Goal: Download file/media

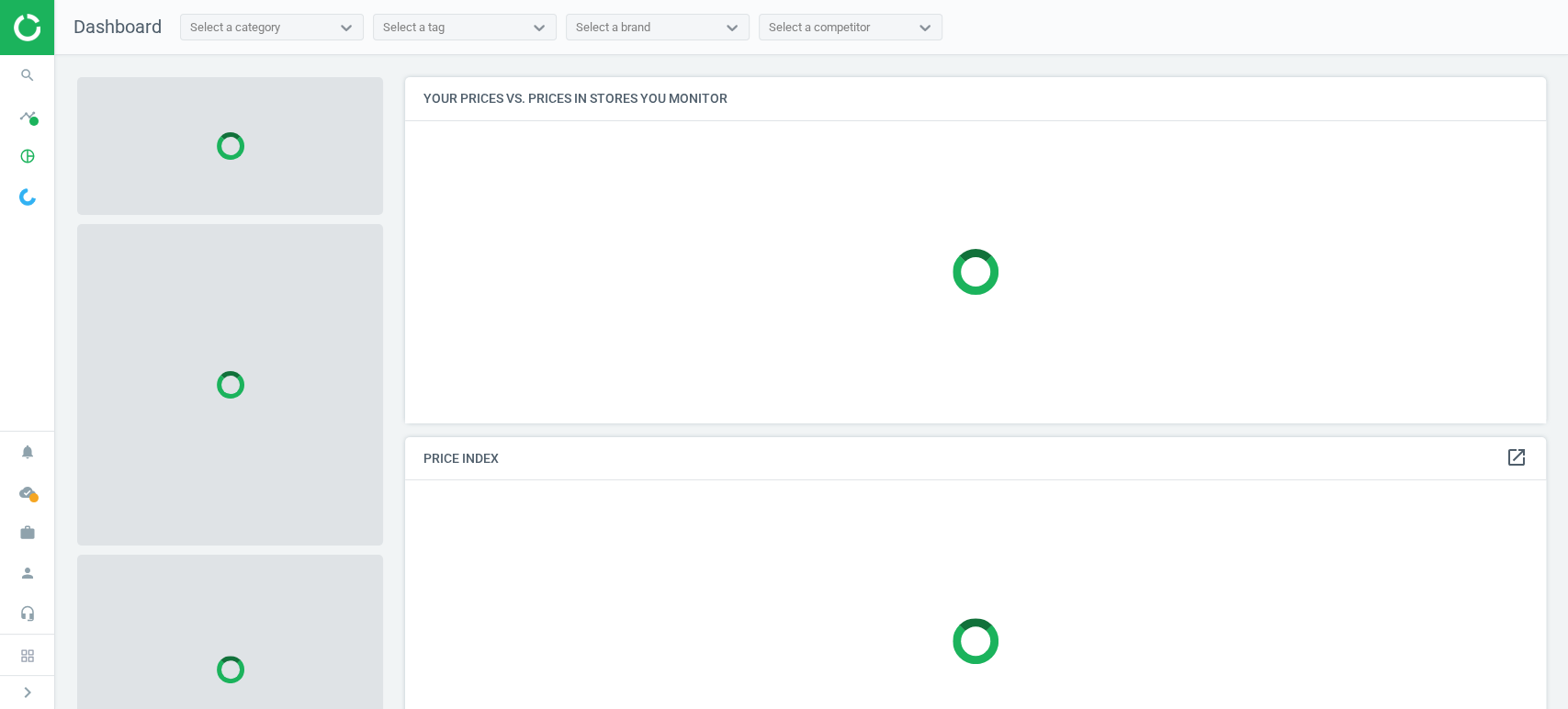
scroll to position [377, 1157]
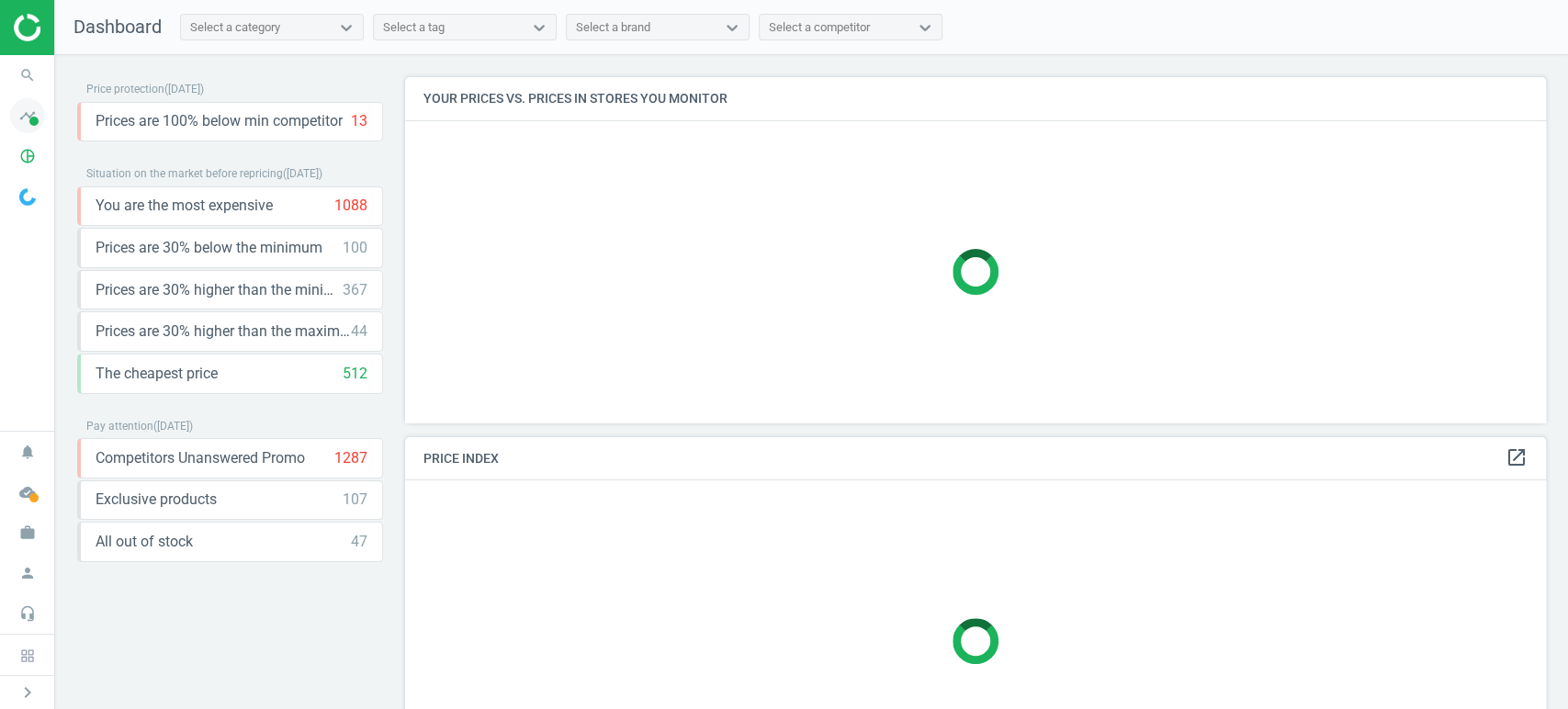
click at [29, 116] on icon "timeline" at bounding box center [27, 116] width 35 height 35
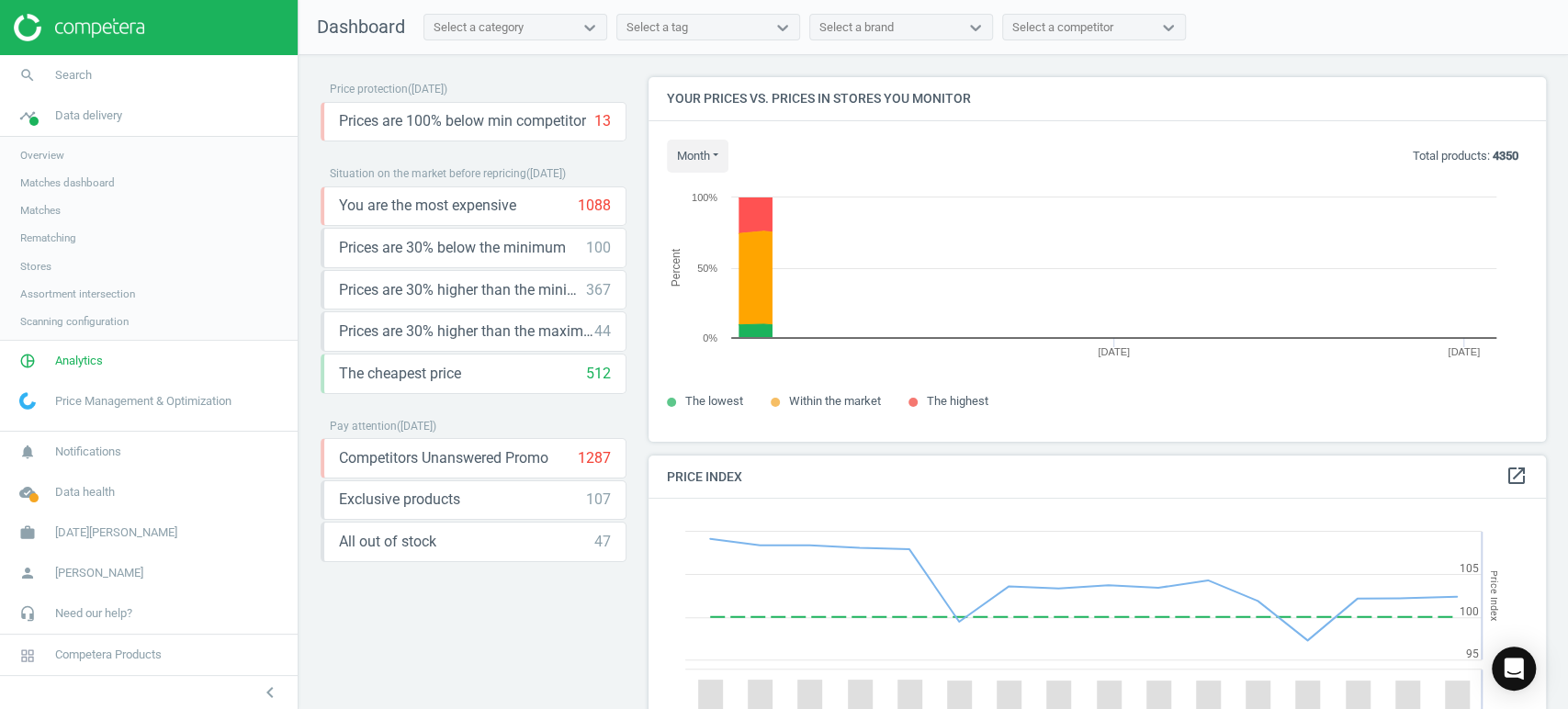
scroll to position [396, 912]
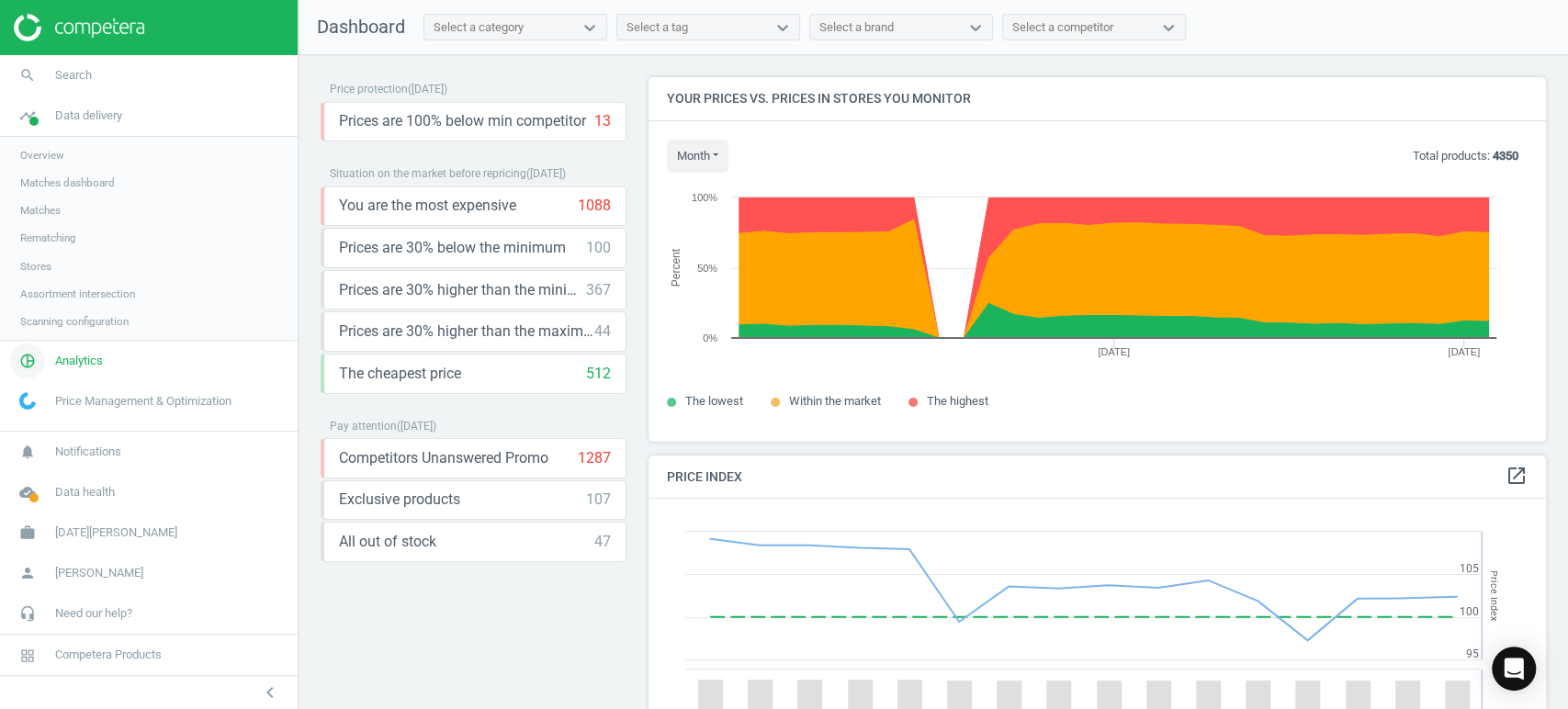
click at [80, 365] on span "Analytics" at bounding box center [78, 361] width 48 height 17
click at [55, 217] on span "Products" at bounding box center [42, 223] width 43 height 15
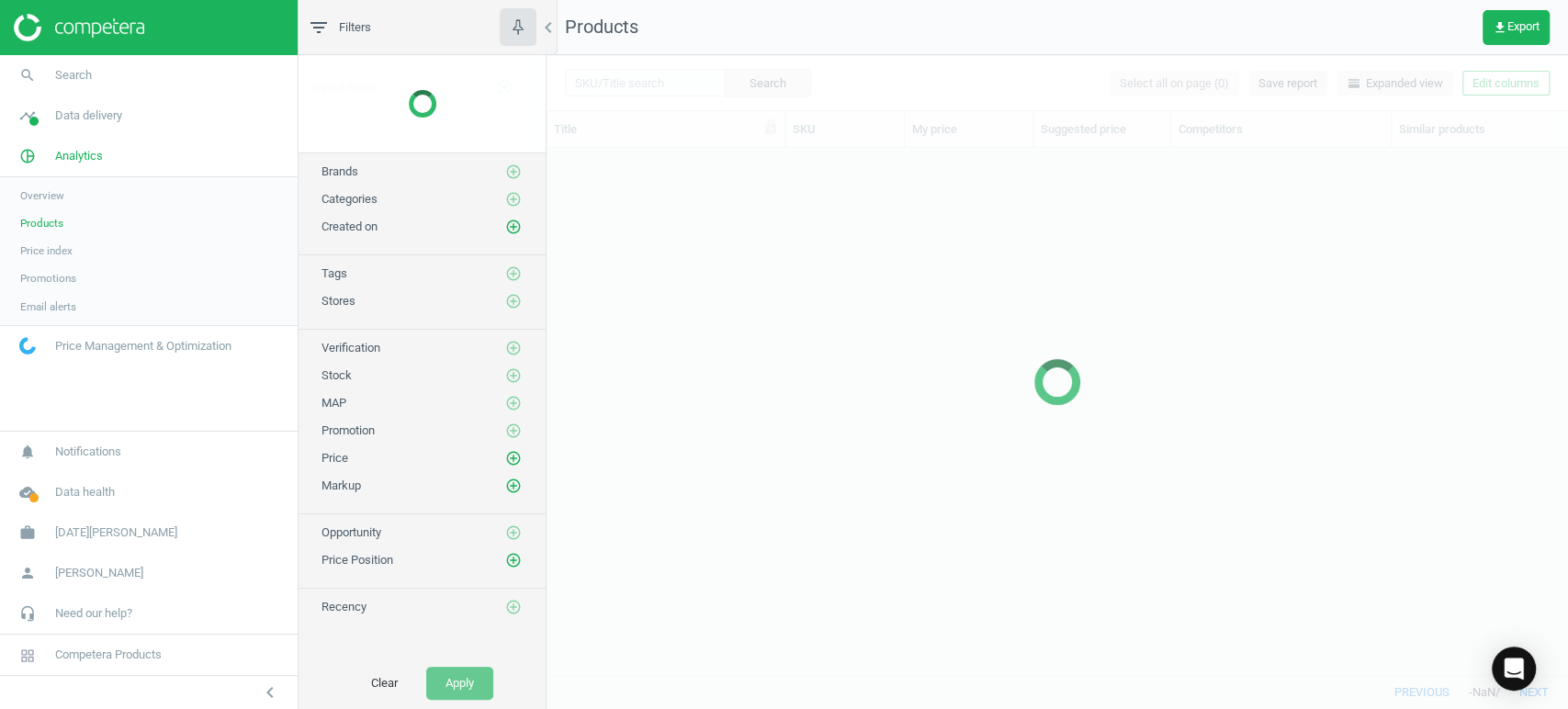
scroll to position [495, 1004]
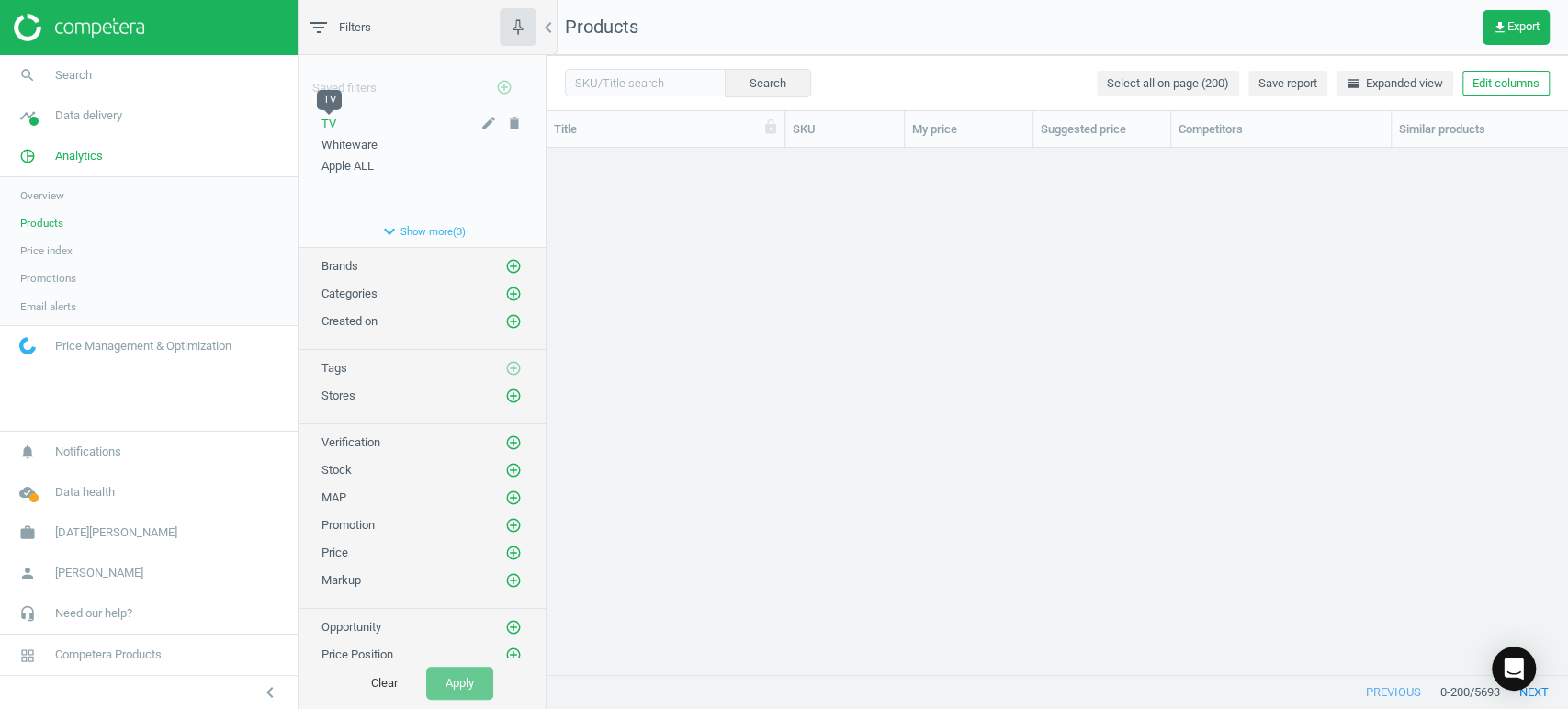
click at [331, 121] on span "TV" at bounding box center [328, 124] width 15 height 14
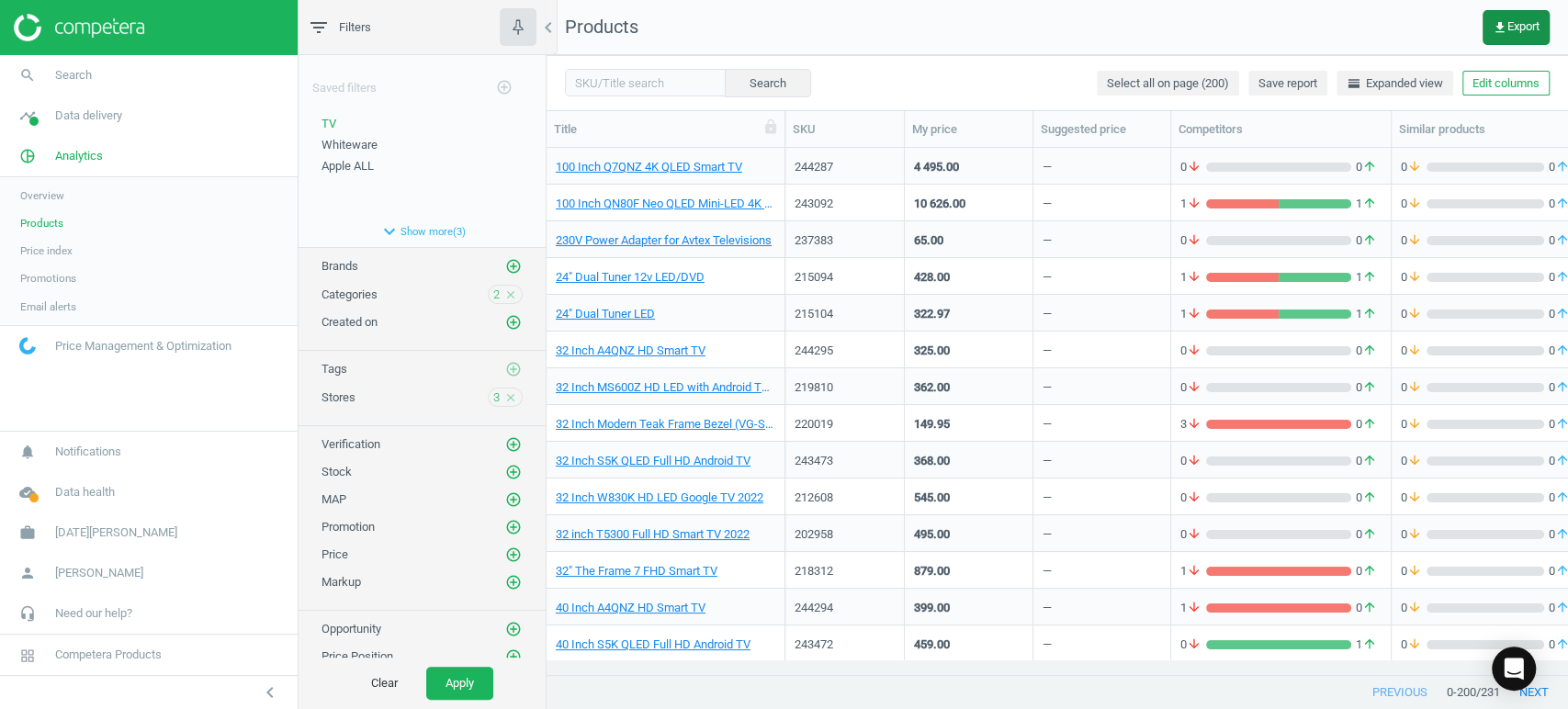
click at [1519, 24] on span "get_app Export" at bounding box center [1516, 27] width 47 height 15
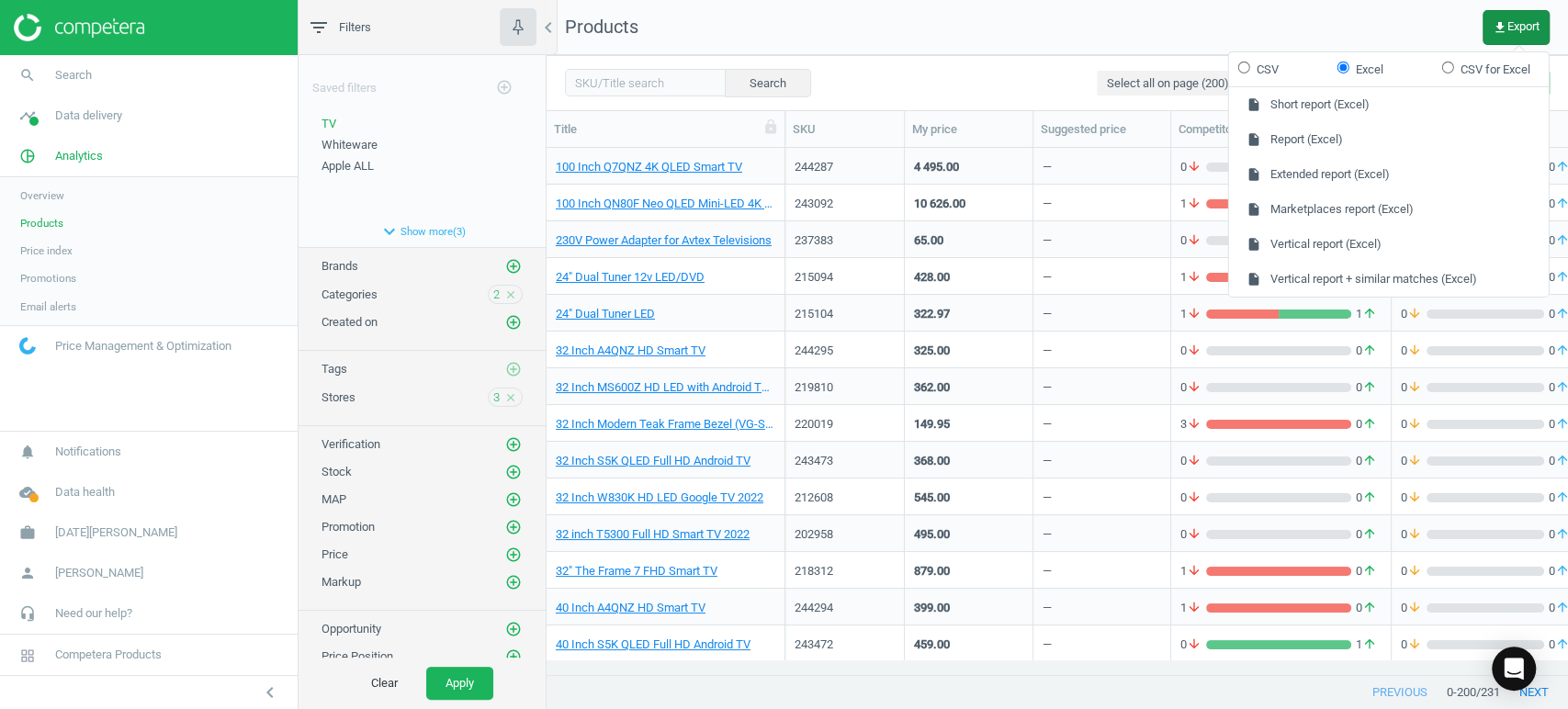
click at [1513, 13] on button "get_app Export" at bounding box center [1515, 27] width 67 height 35
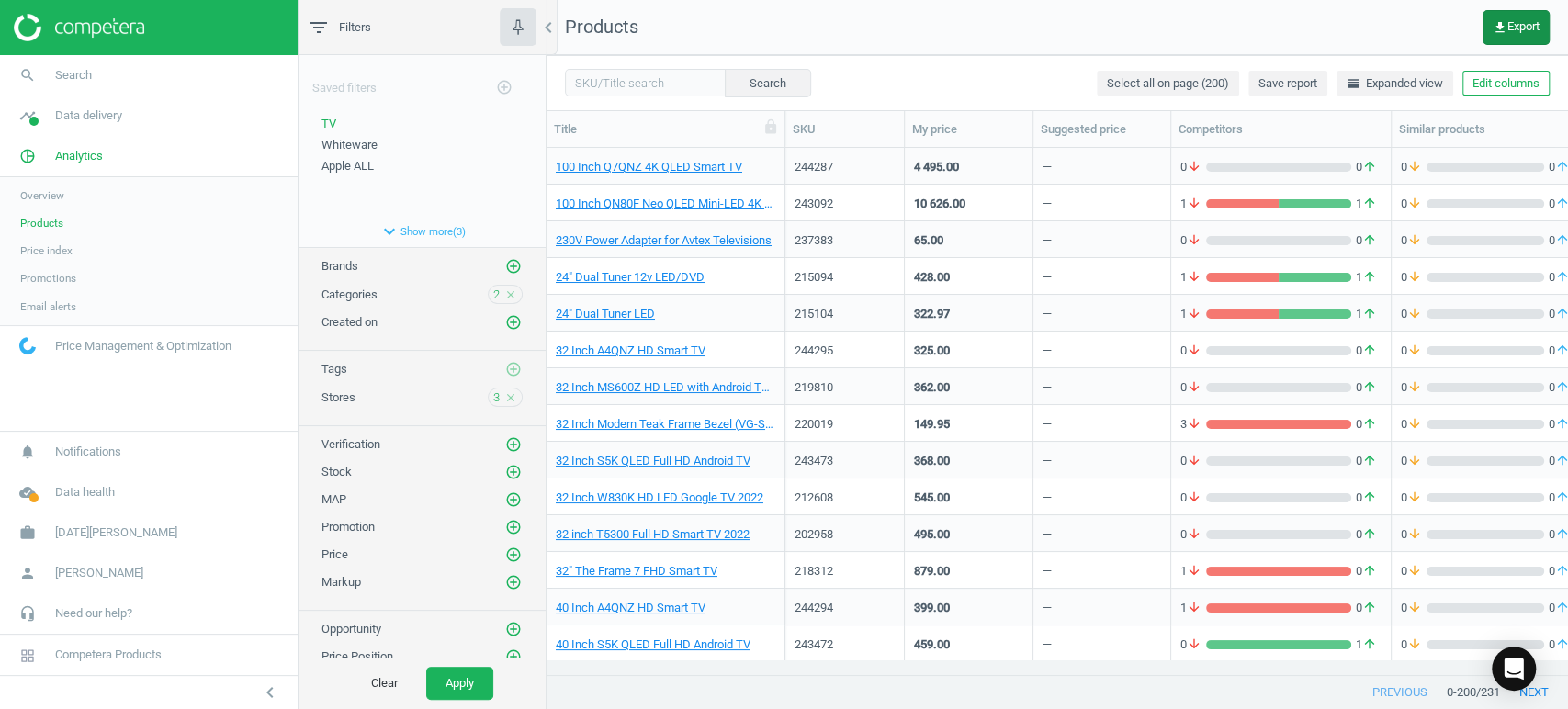
click at [1502, 27] on icon "get_app" at bounding box center [1499, 27] width 15 height 15
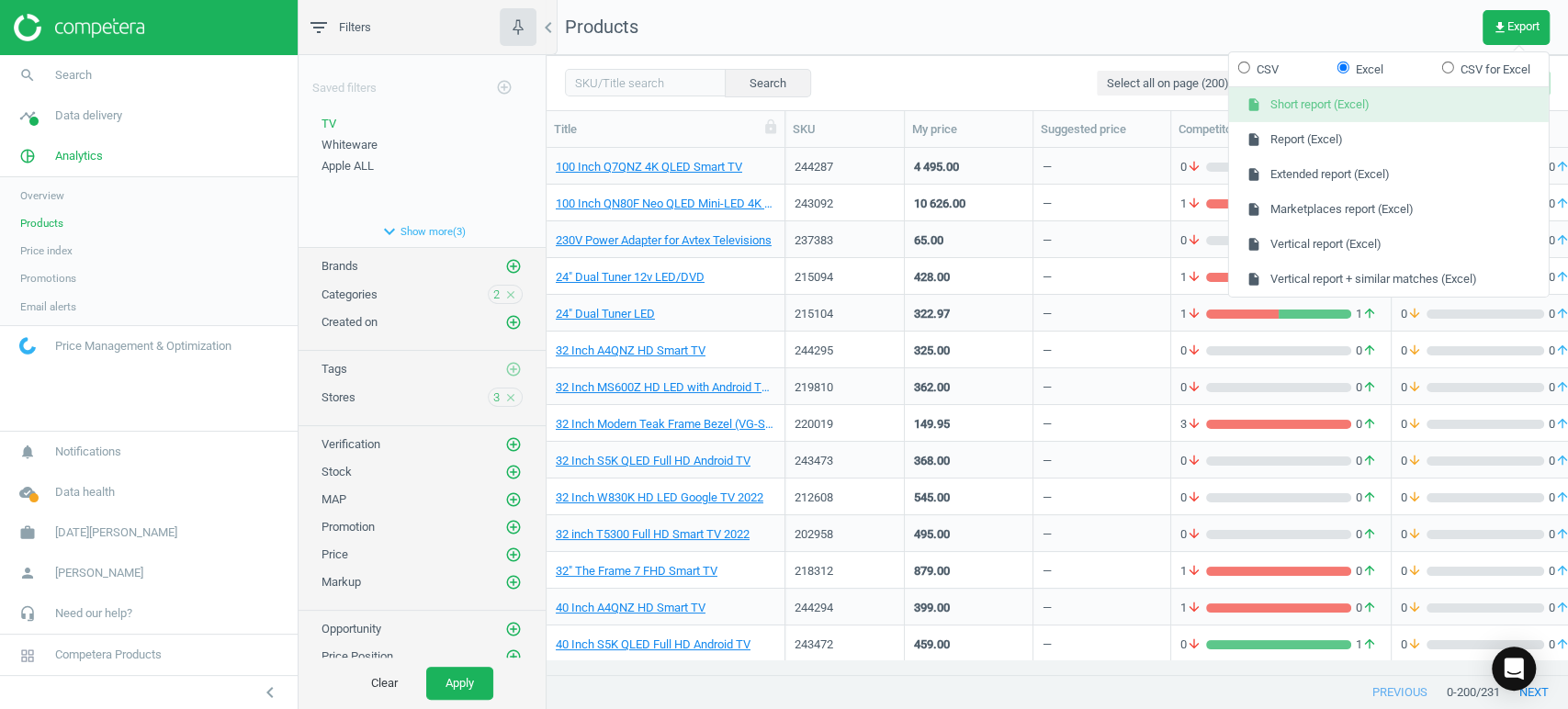
click at [1391, 108] on button "insert_drive_file Short report (Excel)" at bounding box center [1389, 105] width 319 height 35
